Goal: Obtain resource: Download file/media

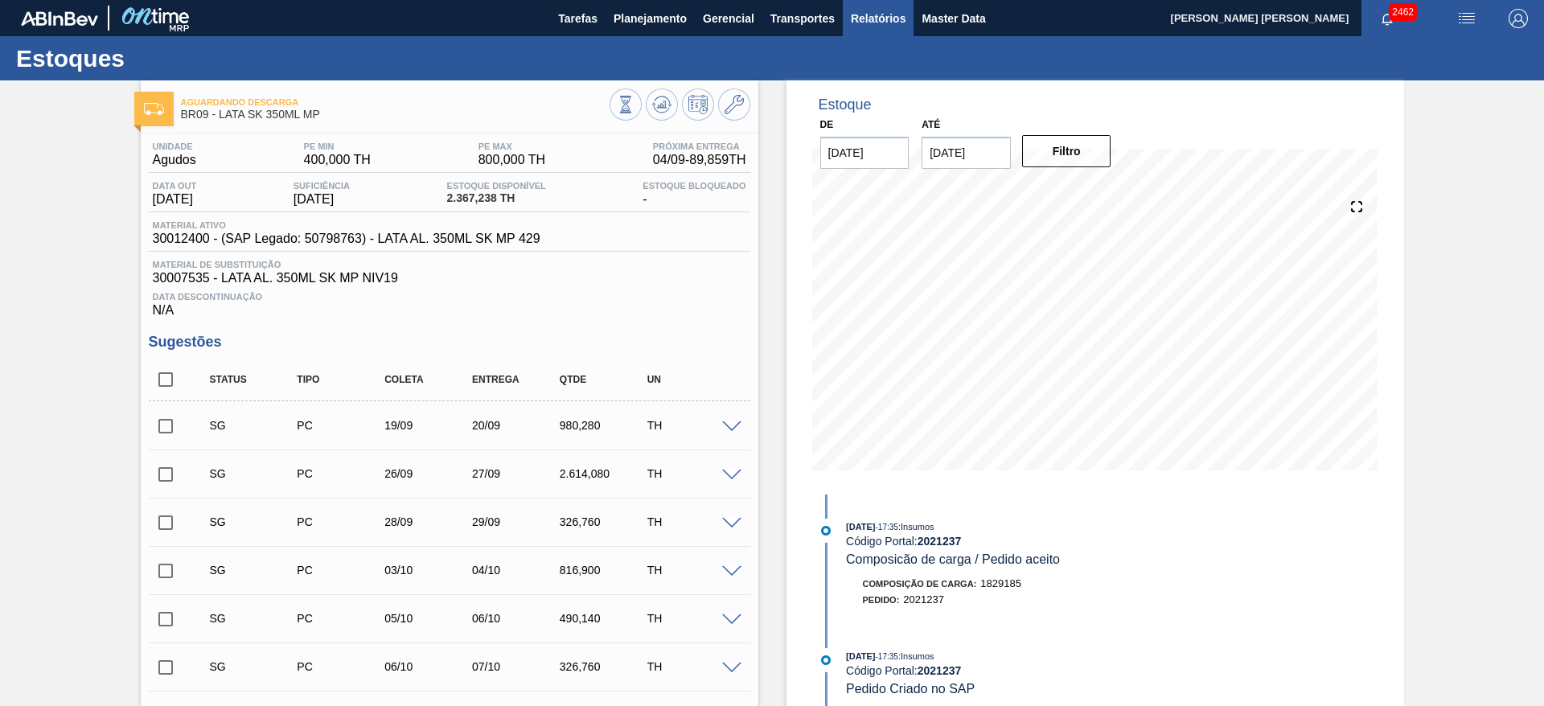
click at [885, 16] on span "Relatórios" at bounding box center [878, 18] width 55 height 19
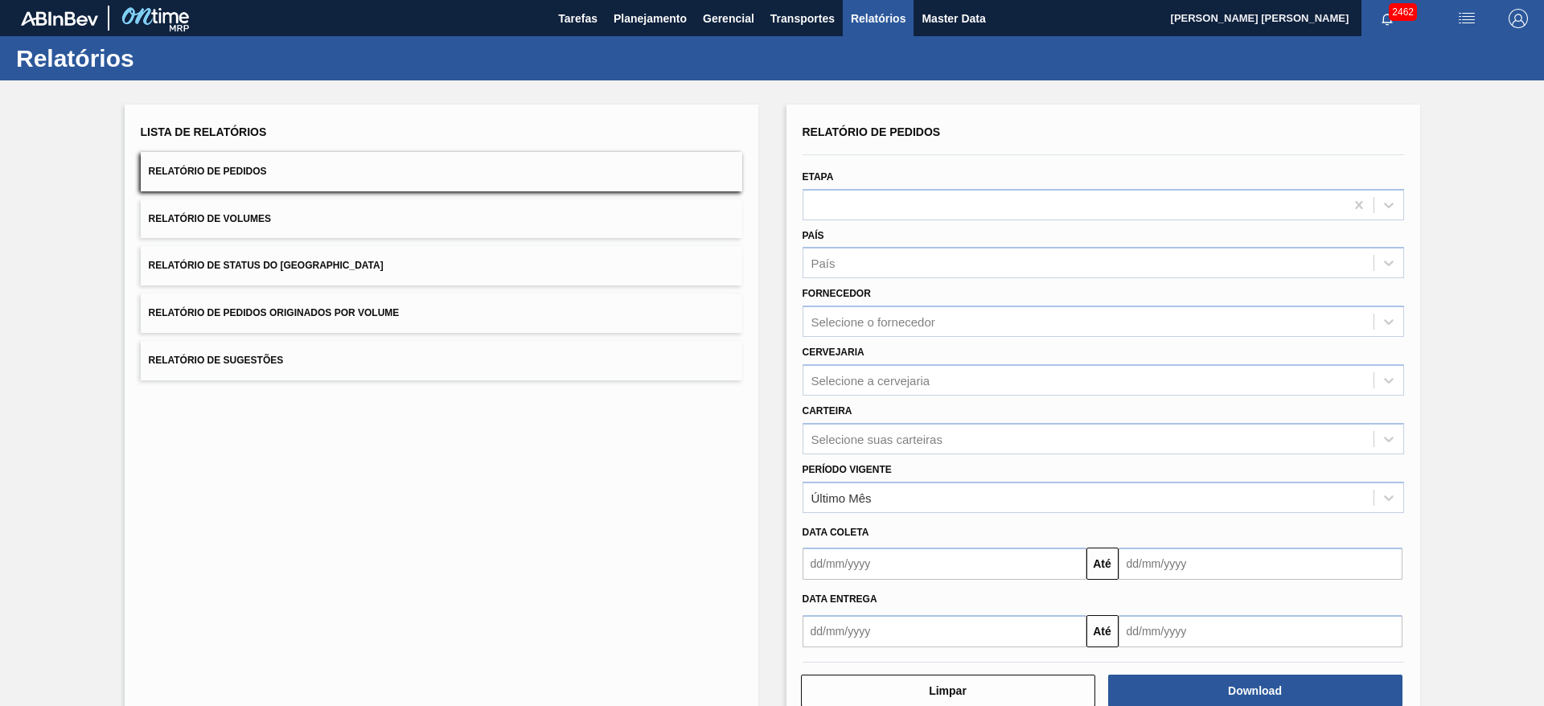
click at [896, 556] on input "text" at bounding box center [944, 563] width 284 height 32
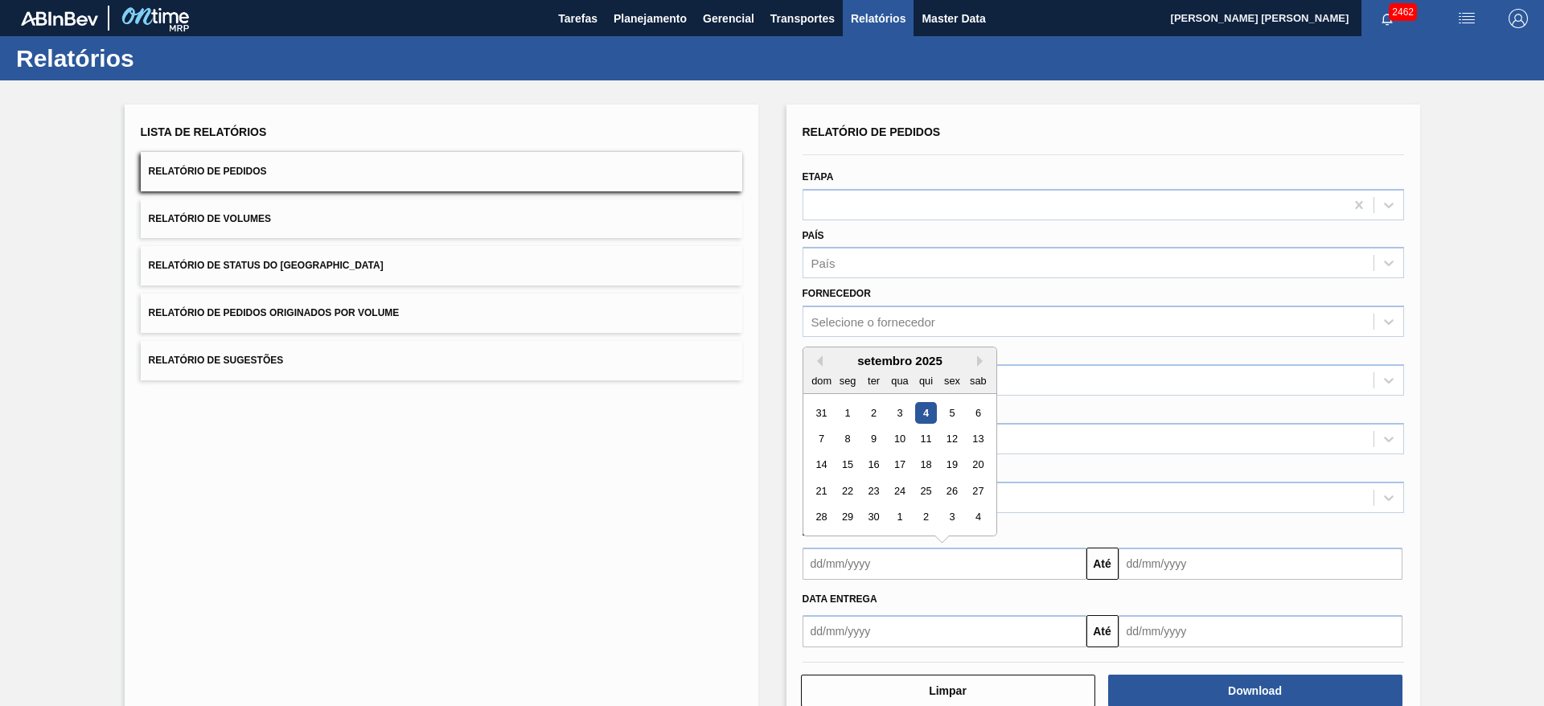
click at [839, 354] on div "setembro 2025" at bounding box center [899, 361] width 193 height 14
click at [818, 361] on button "Previous Month" at bounding box center [816, 360] width 11 height 11
click at [828, 523] on div "24" at bounding box center [821, 517] width 22 height 22
type input "[DATE]"
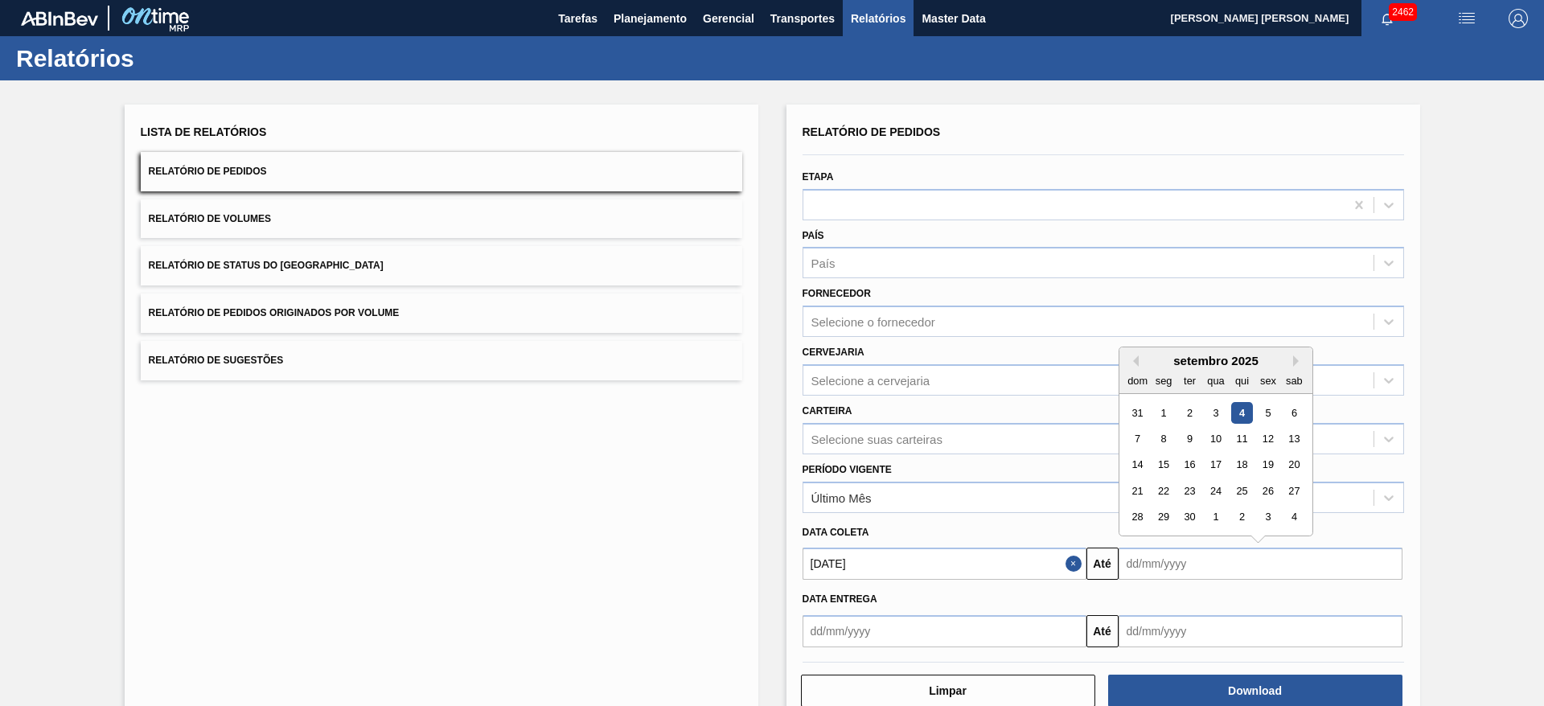
click at [1173, 564] on input "text" at bounding box center [1260, 563] width 284 height 32
click at [1186, 521] on div "30" at bounding box center [1189, 517] width 22 height 22
type input "[DATE]"
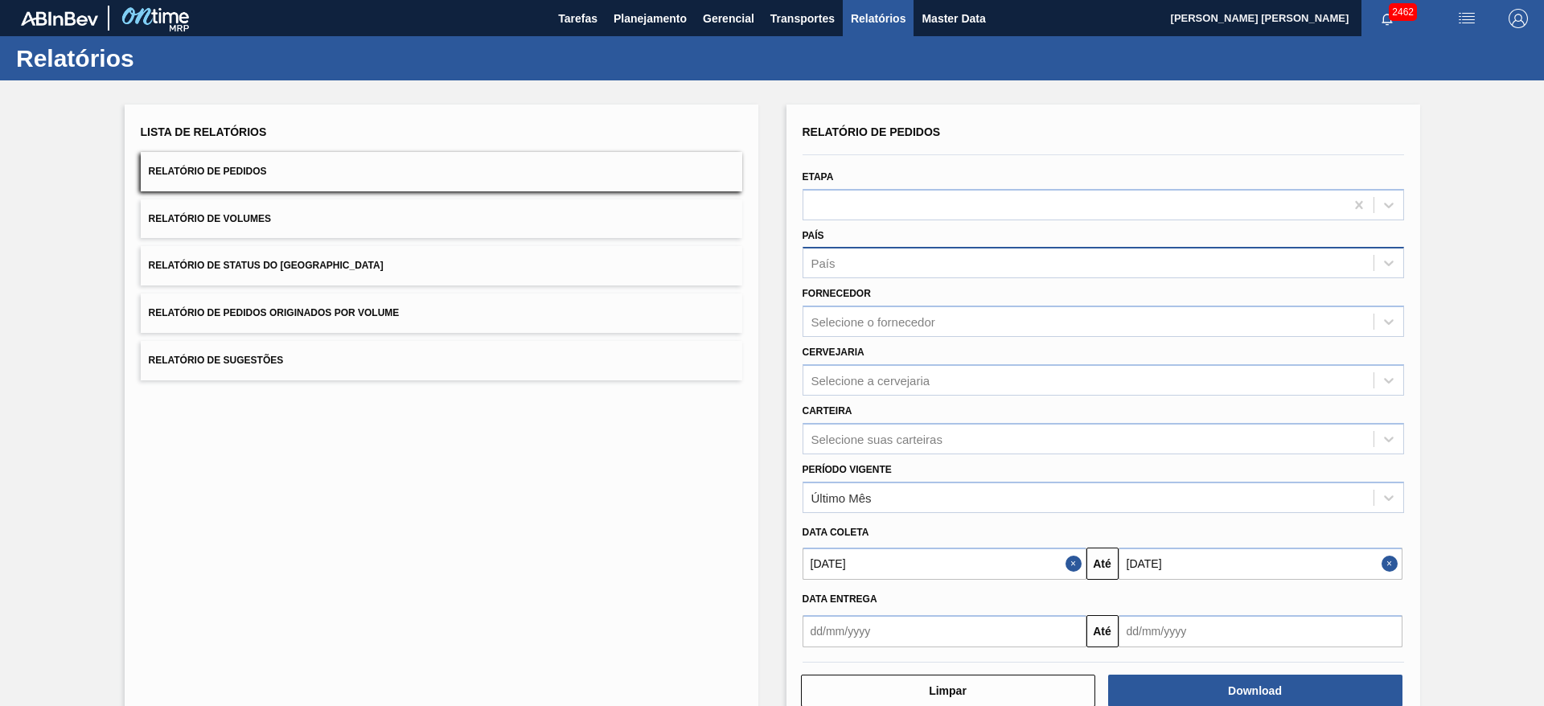
click at [862, 264] on div "País" at bounding box center [1088, 263] width 570 height 23
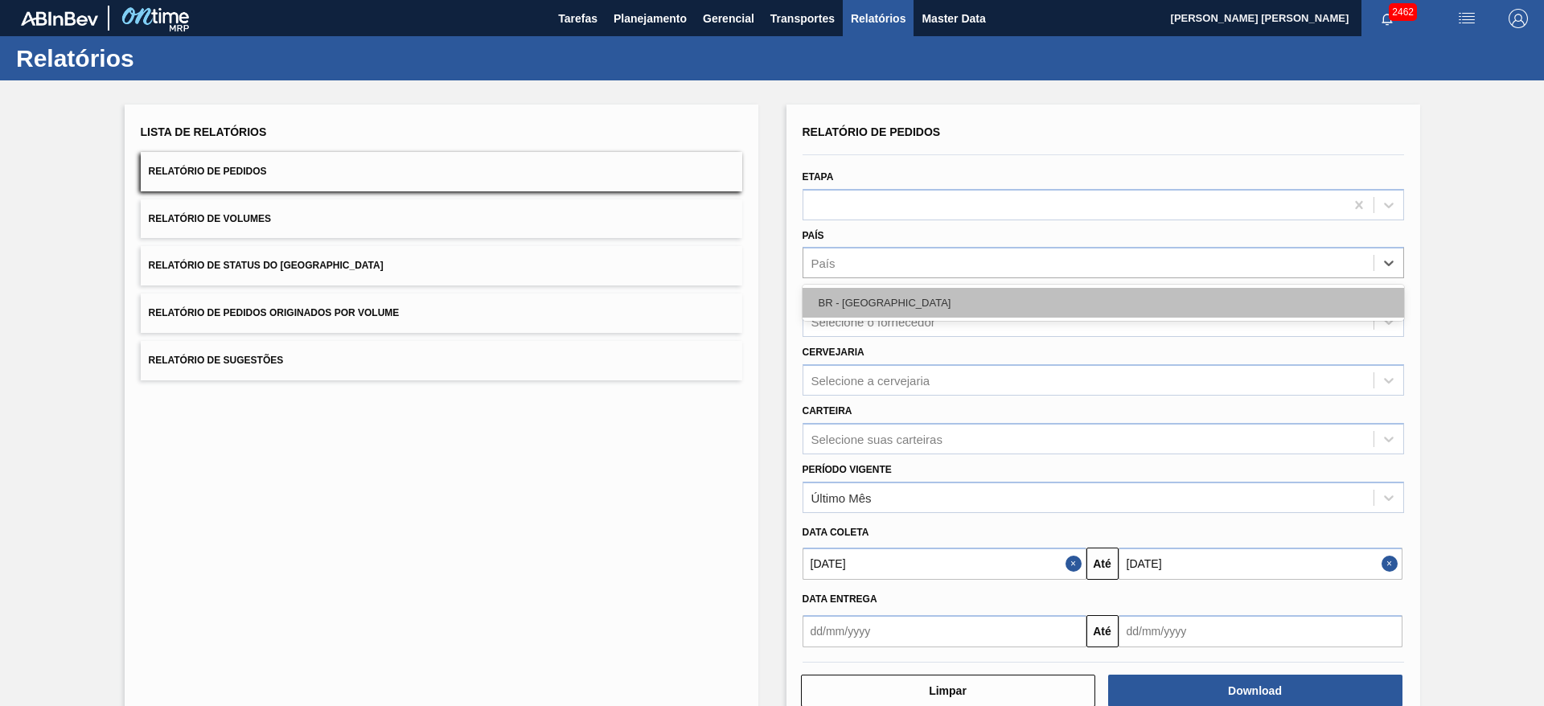
click at [873, 293] on div "BR - [GEOGRAPHIC_DATA]" at bounding box center [1102, 303] width 601 height 30
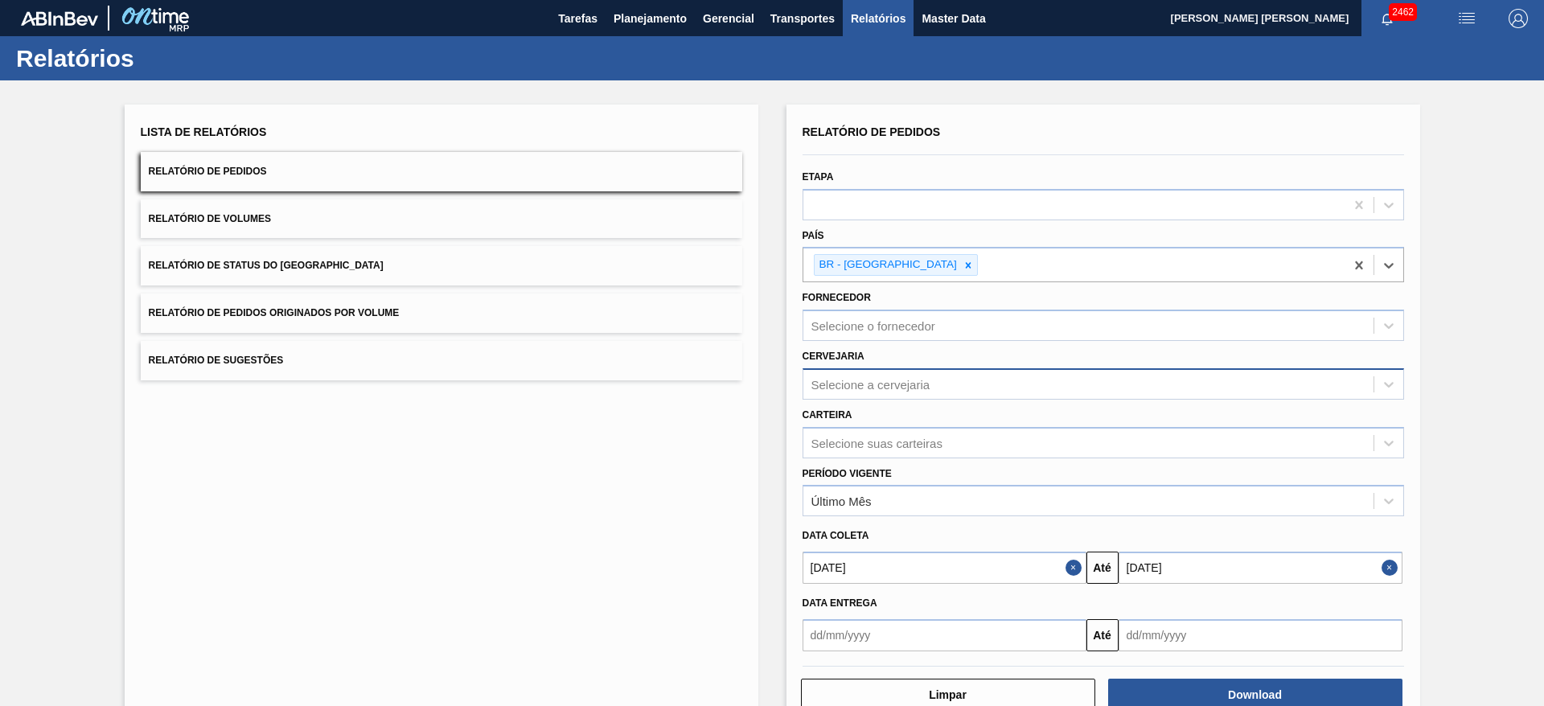
click at [856, 379] on div "Selecione a cervejaria" at bounding box center [870, 384] width 119 height 14
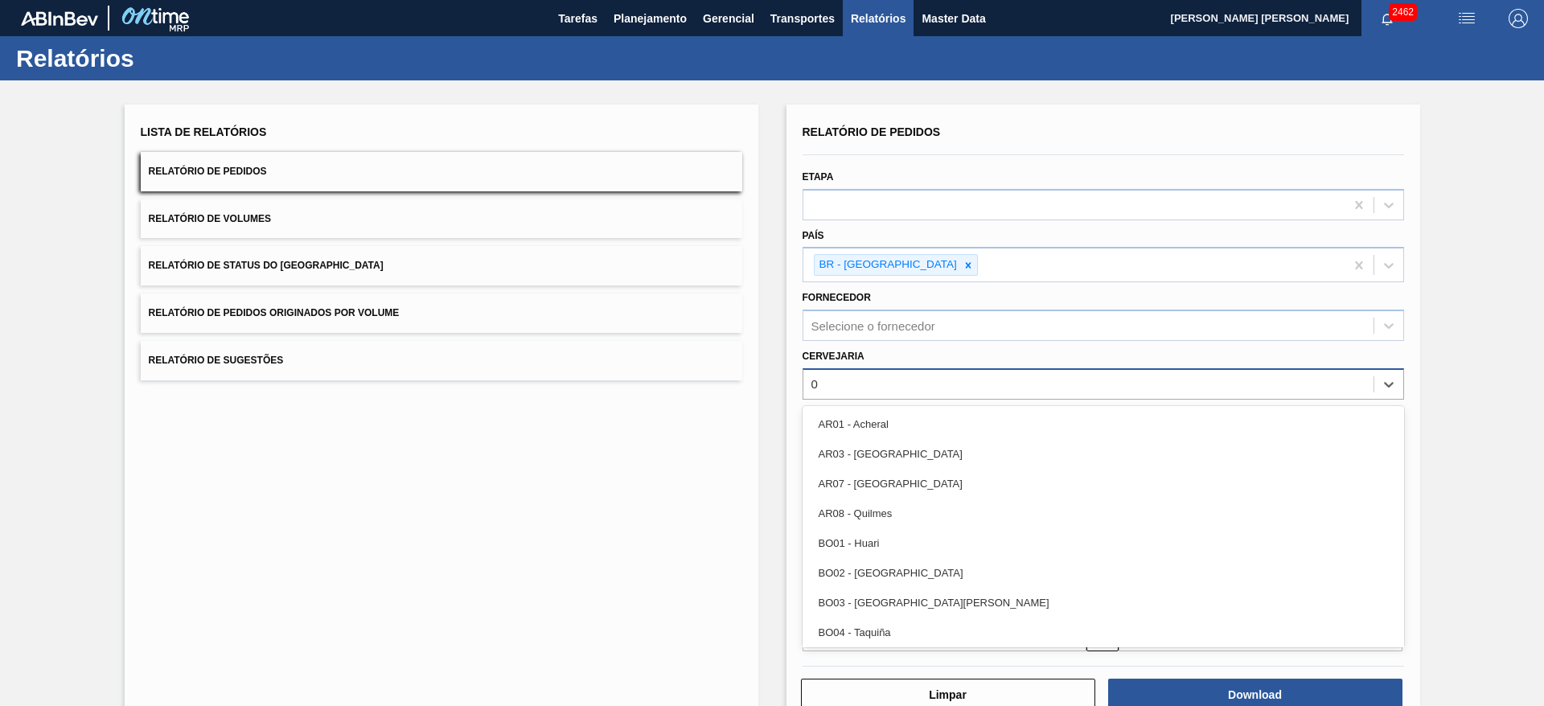
type input "09"
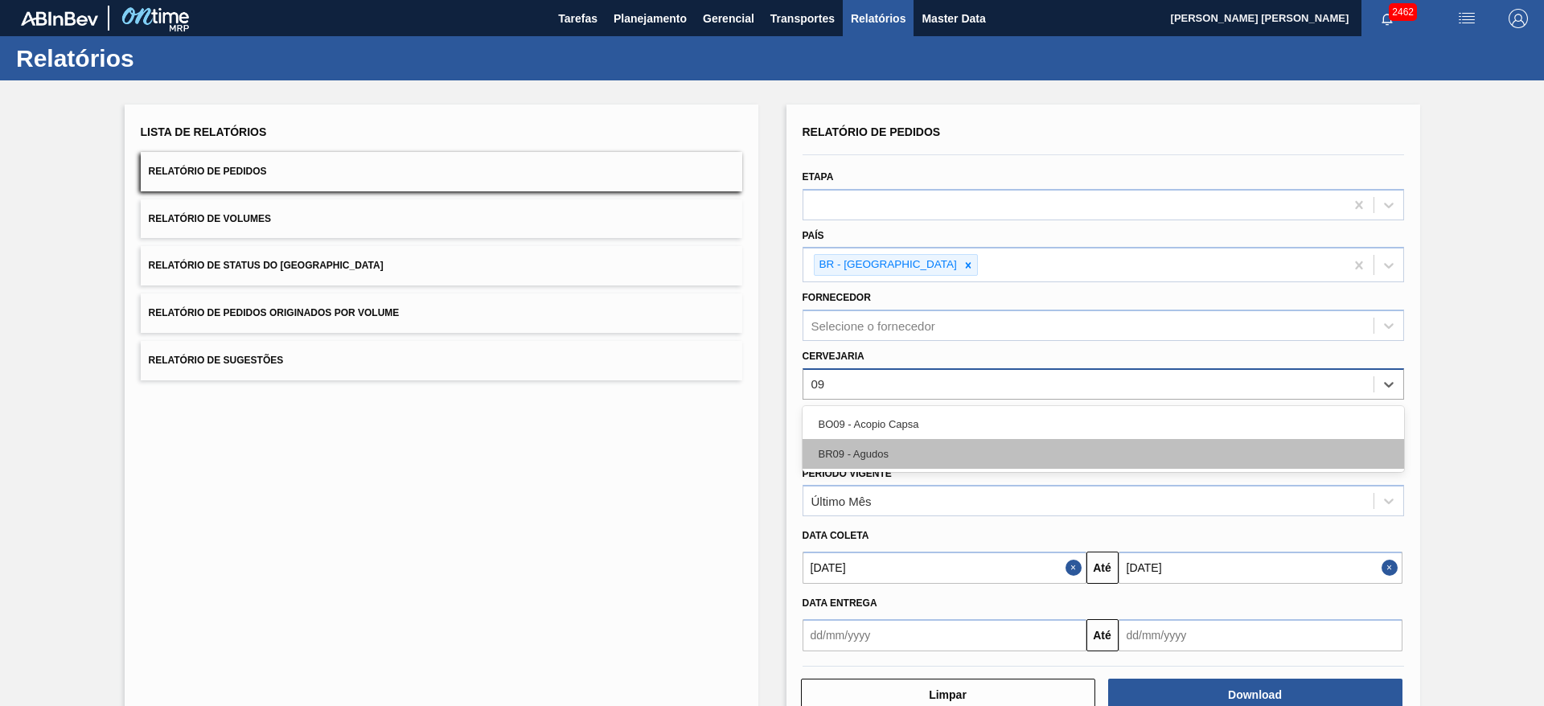
click at [876, 450] on div "BR09 - Agudos" at bounding box center [1102, 454] width 601 height 30
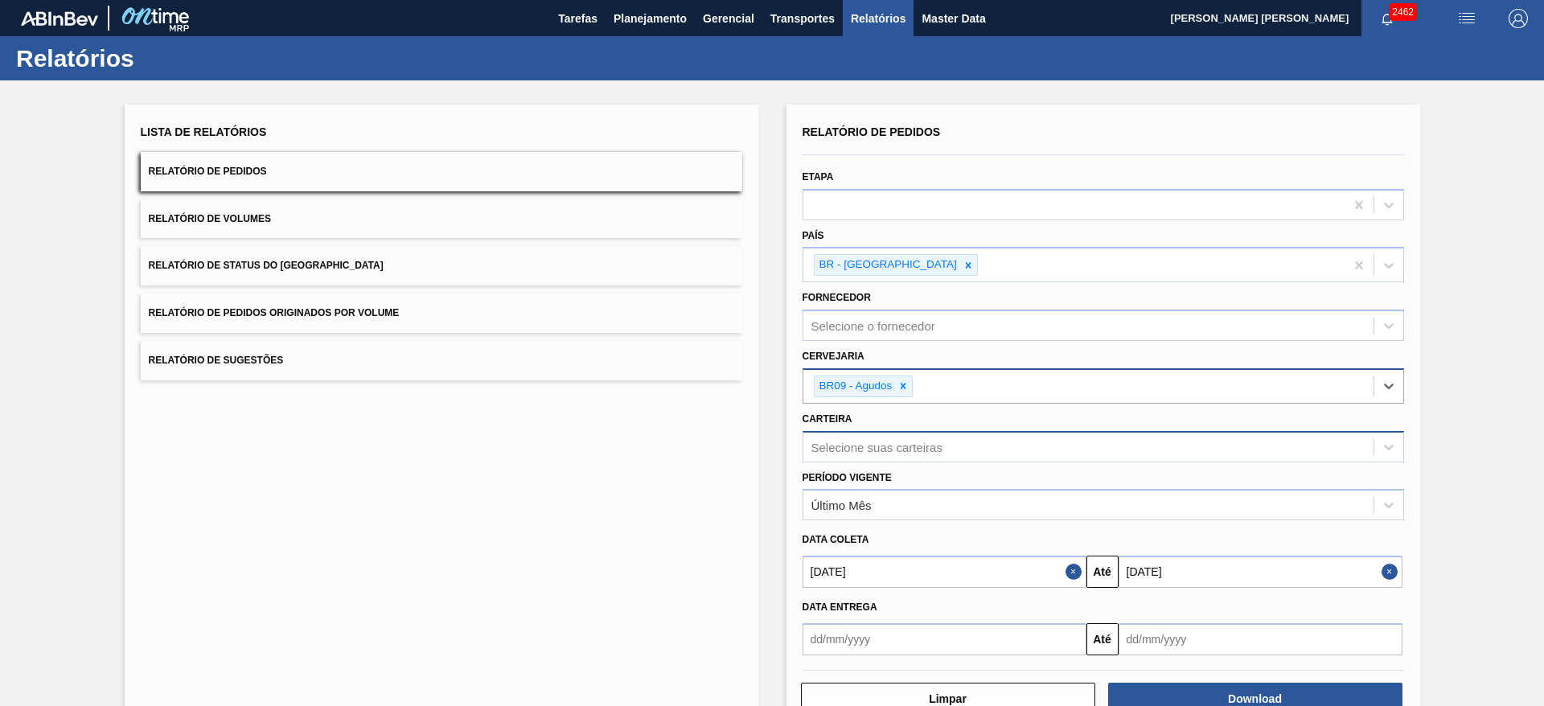
click at [884, 443] on div "Selecione suas carteiras" at bounding box center [876, 447] width 131 height 14
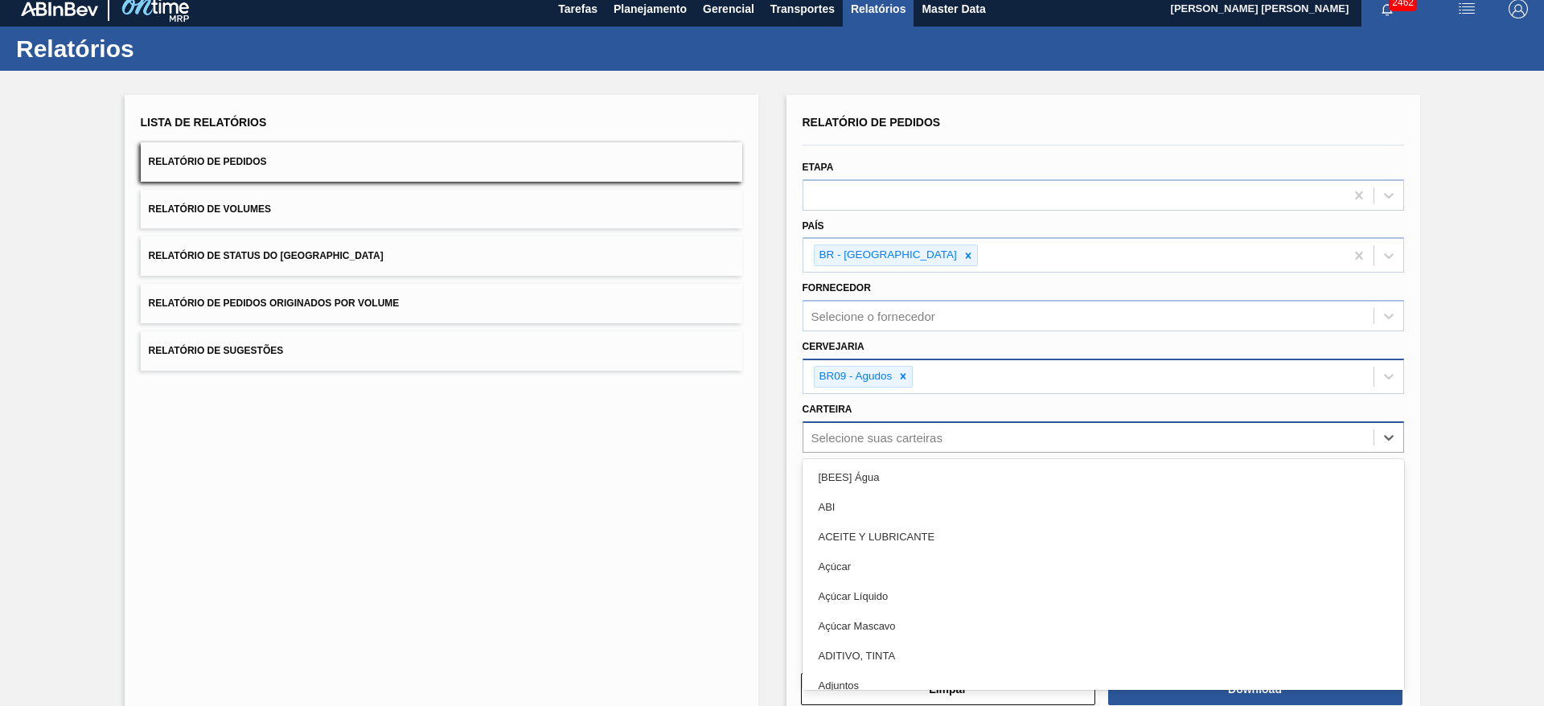
scroll to position [10, 0]
type input "lata"
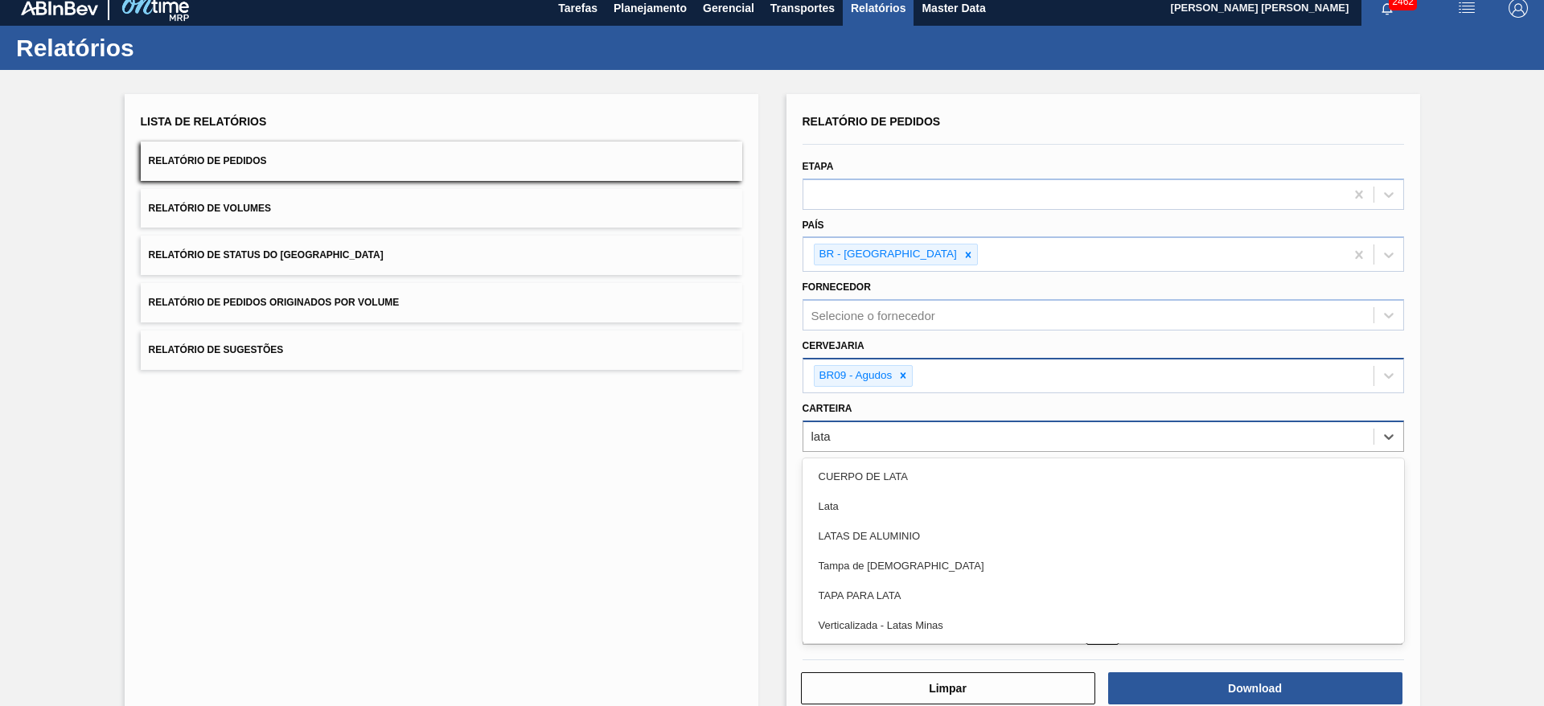
click at [866, 497] on div "Lata" at bounding box center [1102, 506] width 601 height 30
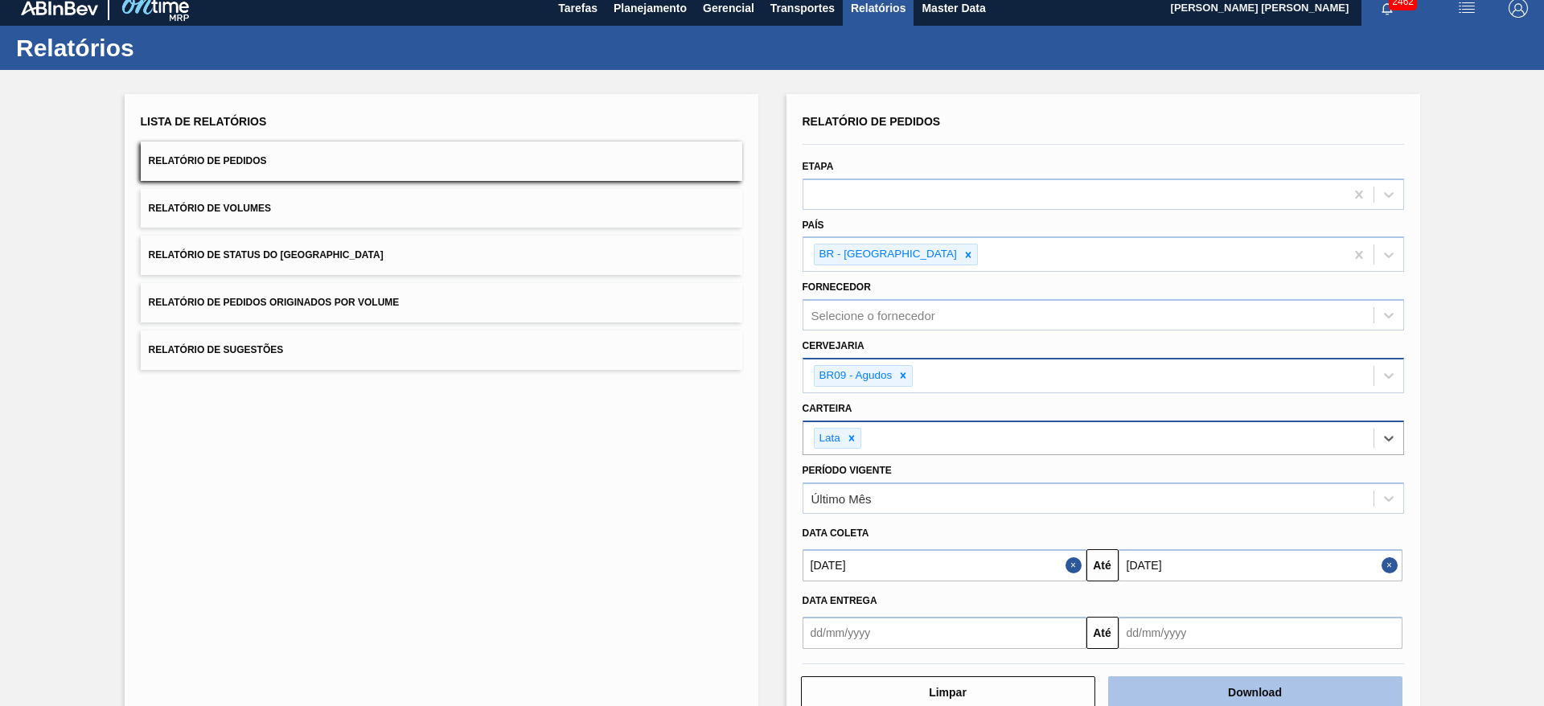
click at [1193, 695] on button "Download" at bounding box center [1255, 692] width 294 height 32
